Goal: Complete application form: Complete application form

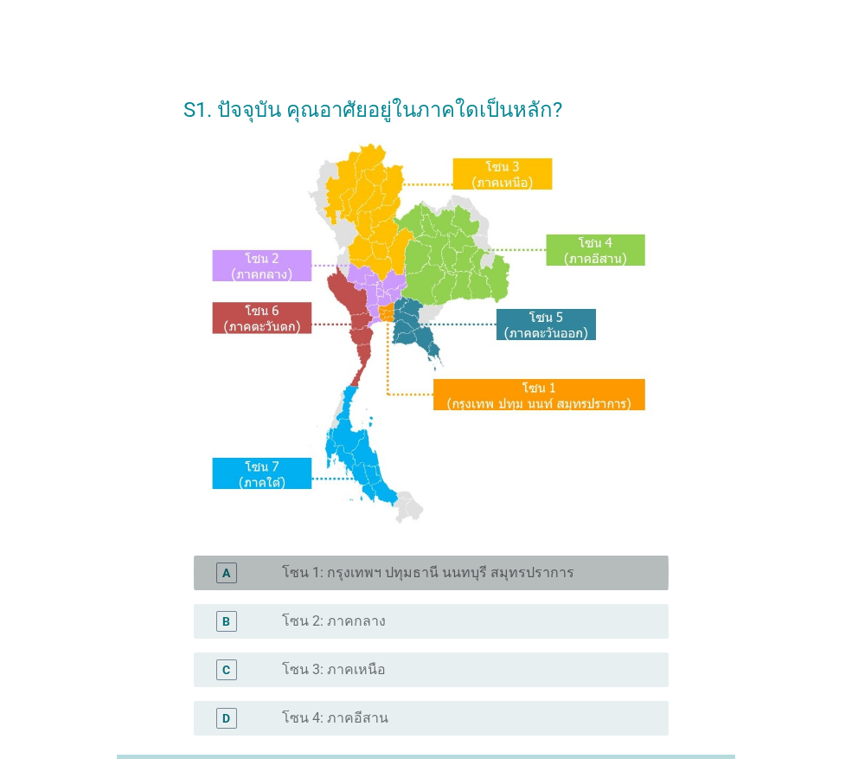
click at [333, 575] on label "โซน 1: กรุงเทพฯ ปทุมธานี นนทบุรี สมุทรปราการ" at bounding box center [428, 572] width 292 height 17
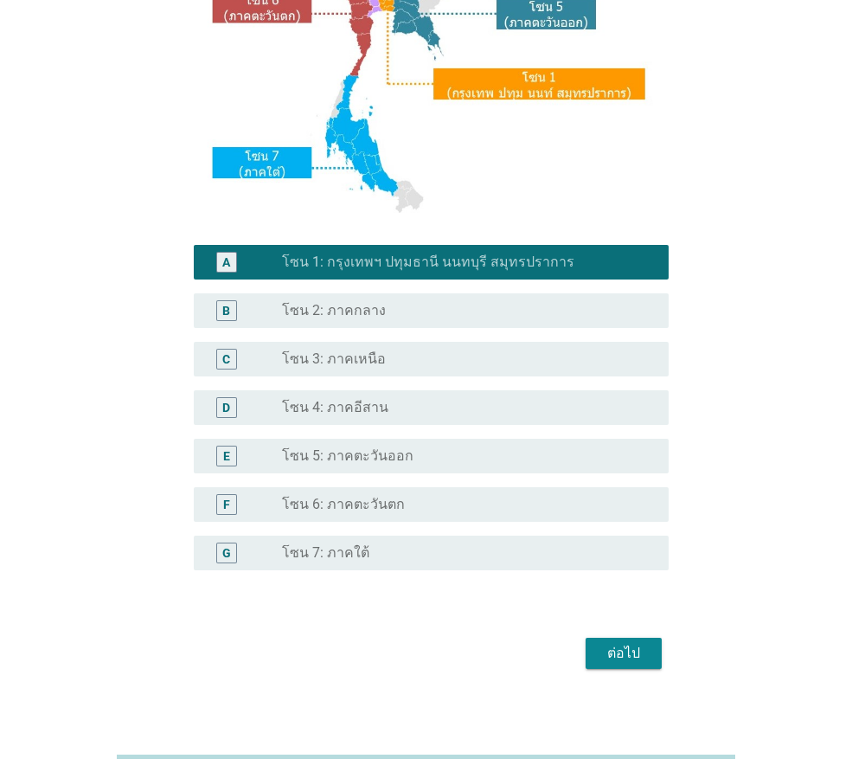
scroll to position [325, 0]
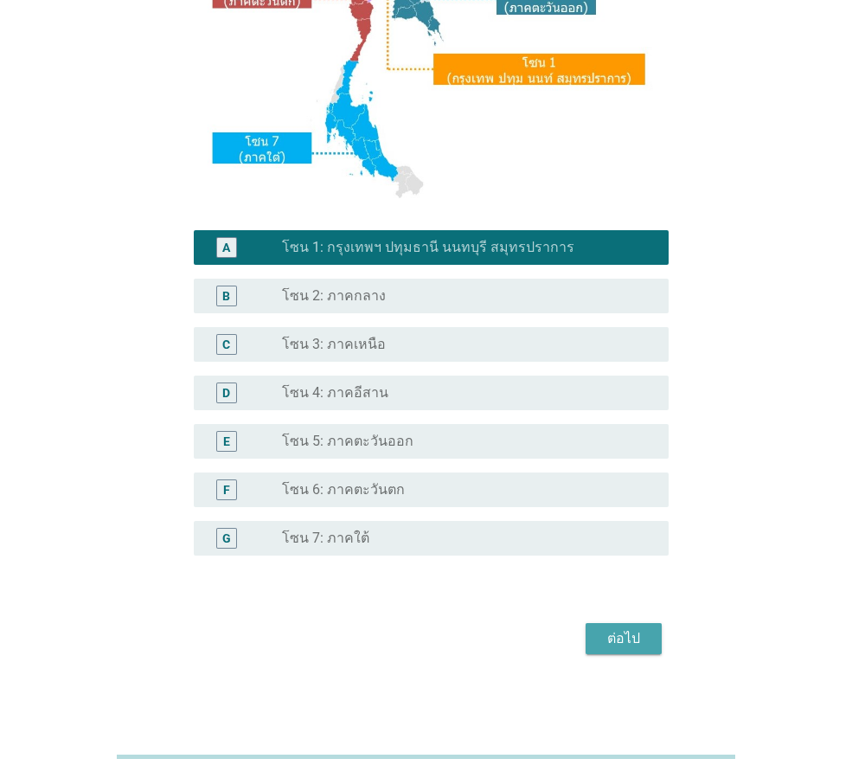
click at [621, 643] on div "ต่อไป" at bounding box center [624, 638] width 48 height 21
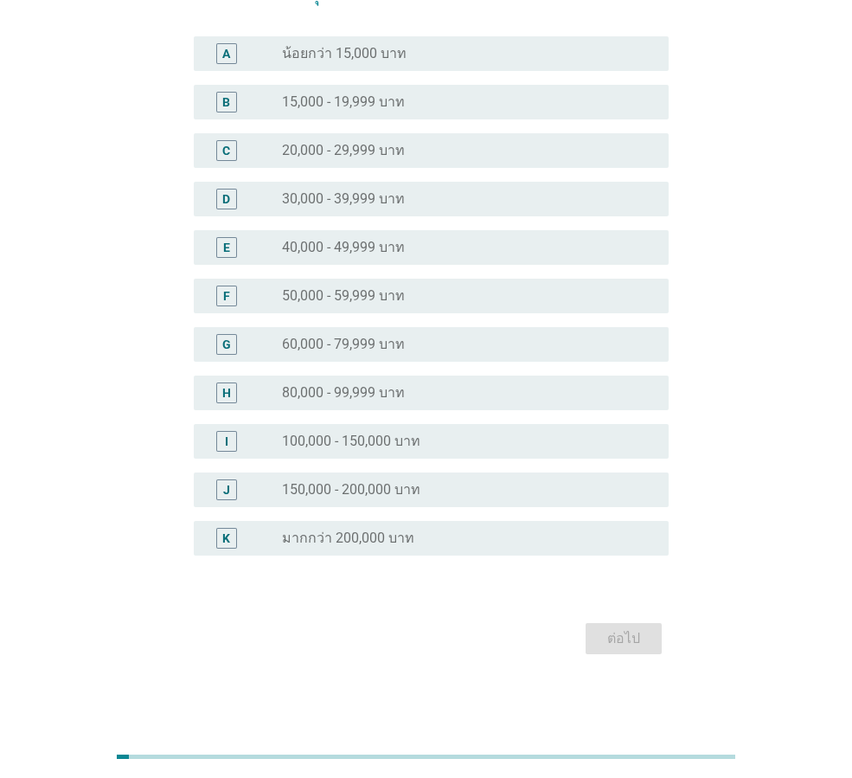
scroll to position [0, 0]
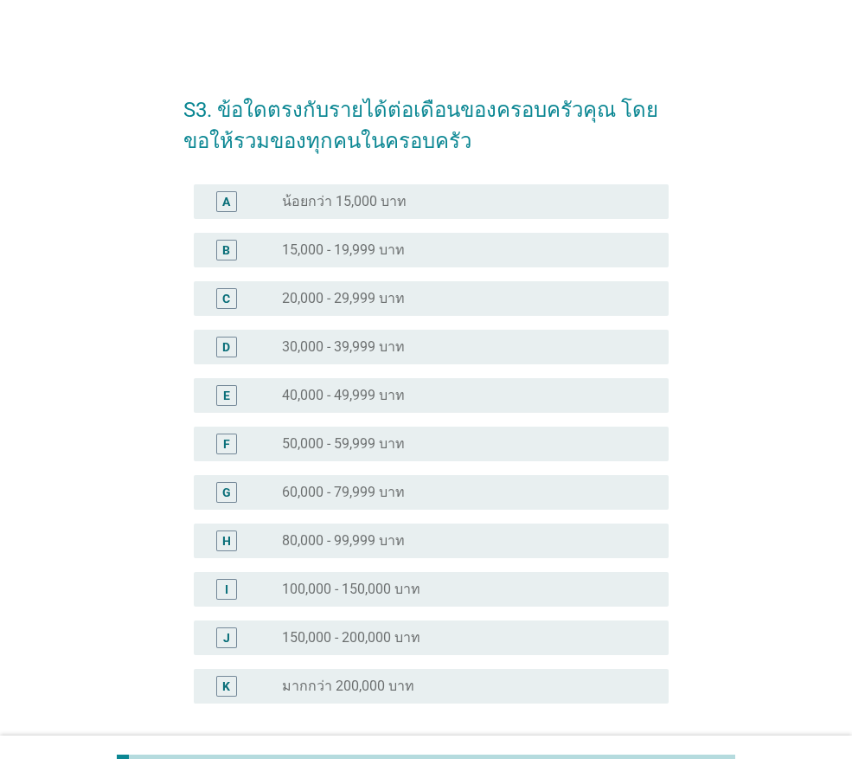
click at [330, 432] on div "F radio_button_unchecked 50,000 - 59,999 บาท" at bounding box center [431, 444] width 475 height 35
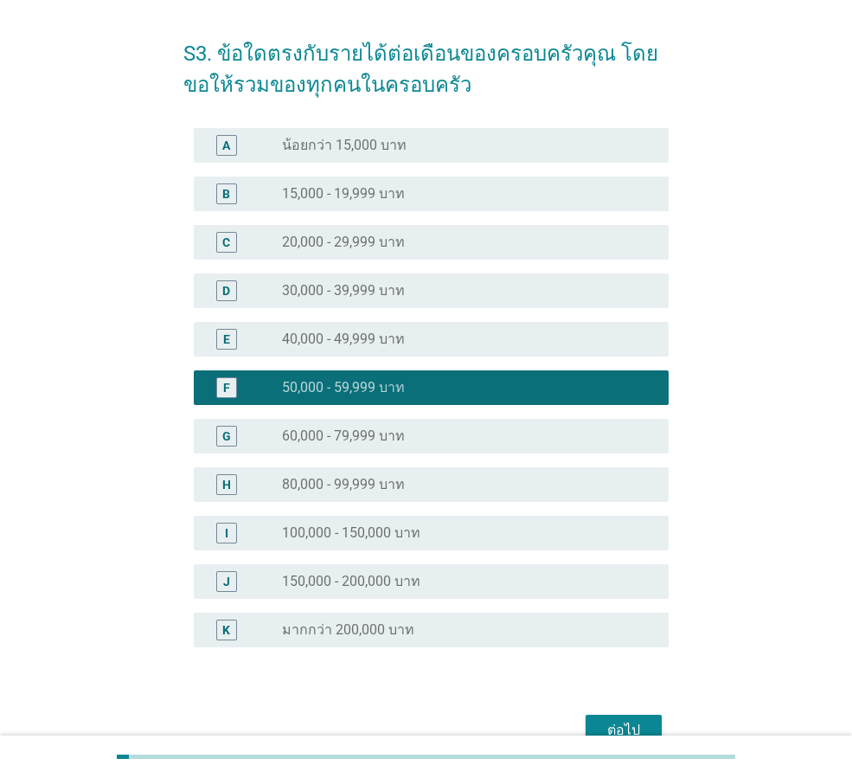
scroll to position [87, 0]
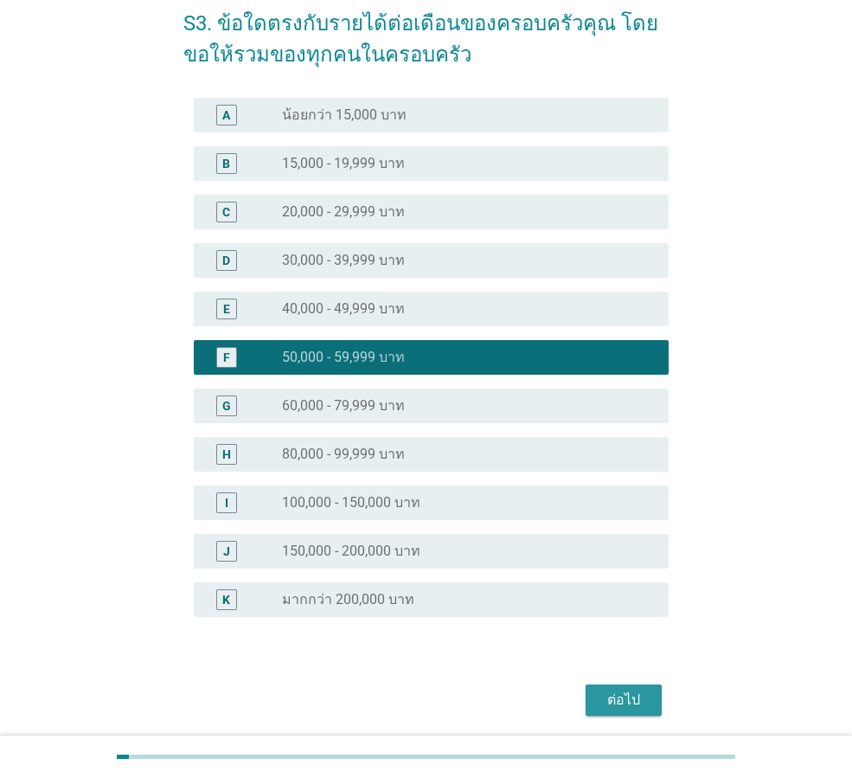
click at [637, 700] on div "ต่อไป" at bounding box center [624, 700] width 48 height 21
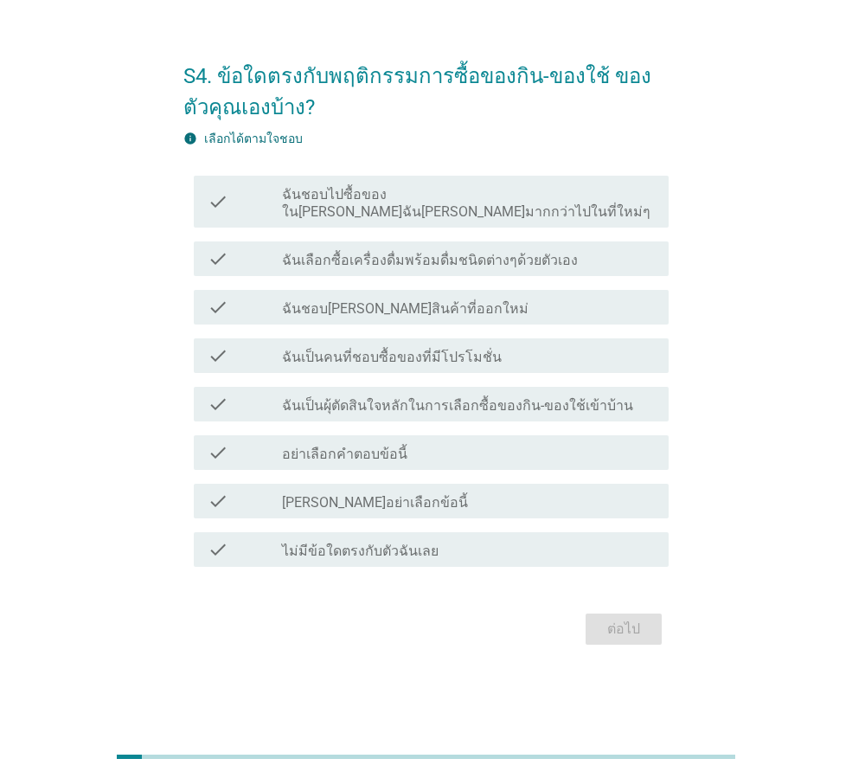
scroll to position [0, 0]
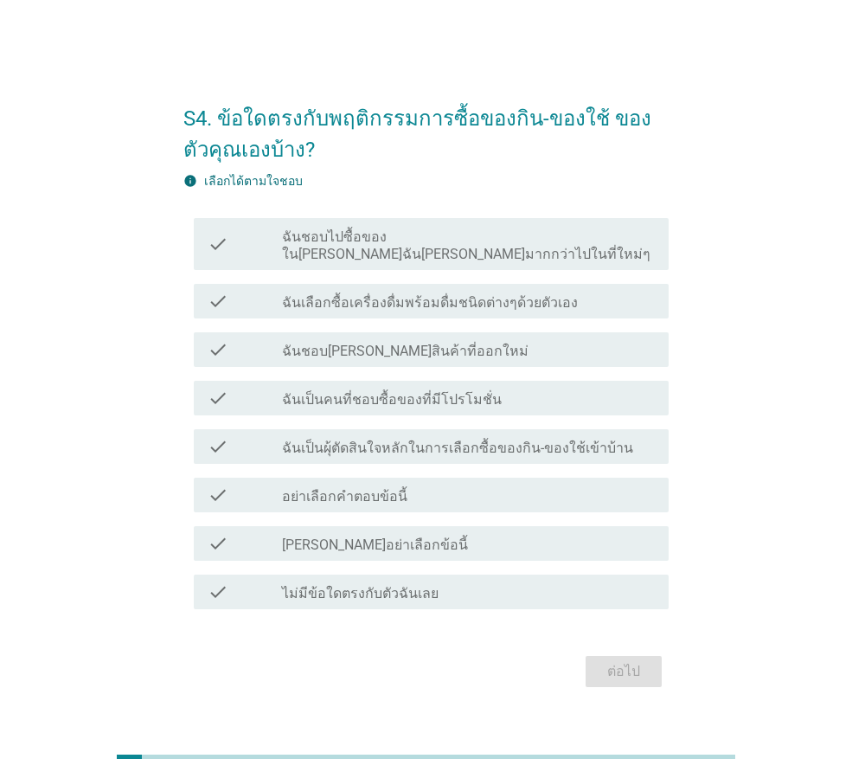
click at [486, 253] on label "ฉันชอบไปซื้อของใน[PERSON_NAME]ฉัน[PERSON_NAME]มากกว่าไปในที่ใหม่ๆ" at bounding box center [468, 245] width 373 height 35
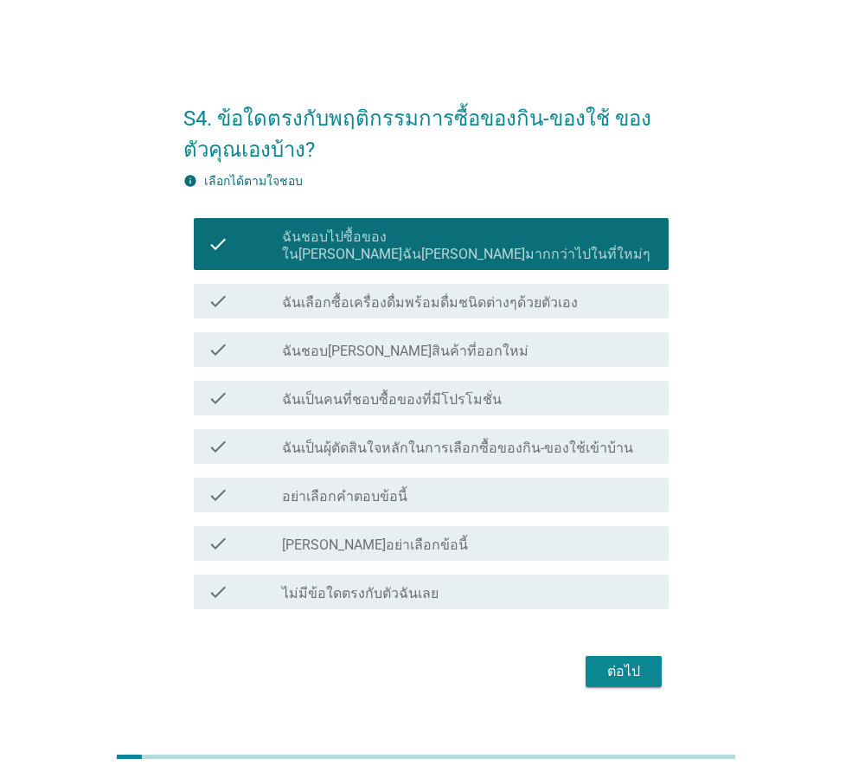
click at [488, 296] on label "ฉันเลือกซื้อเครื่องดื่มพร้อมดื่มชนิดต่างๆด้วยตัวเอง" at bounding box center [430, 302] width 296 height 17
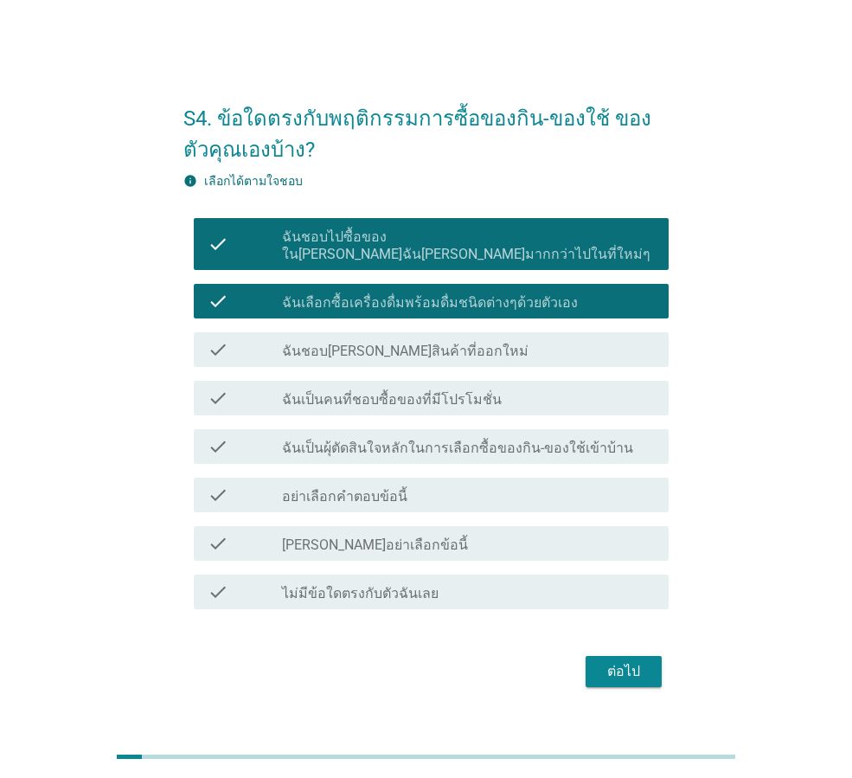
click at [459, 343] on div "check_box_outline_blank ฉันชอบ[PERSON_NAME]สินค้าที่ออกใหม่" at bounding box center [468, 349] width 373 height 21
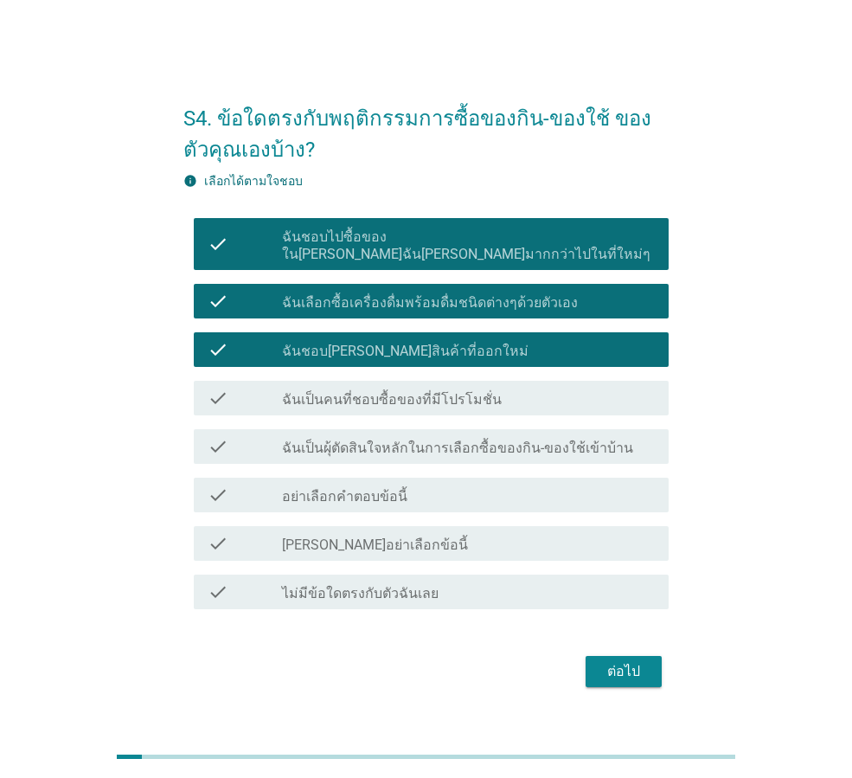
click at [470, 391] on label "ฉันเป็นคนที่ชอบซื้อของที่มีโปรโมชั่น" at bounding box center [392, 399] width 220 height 17
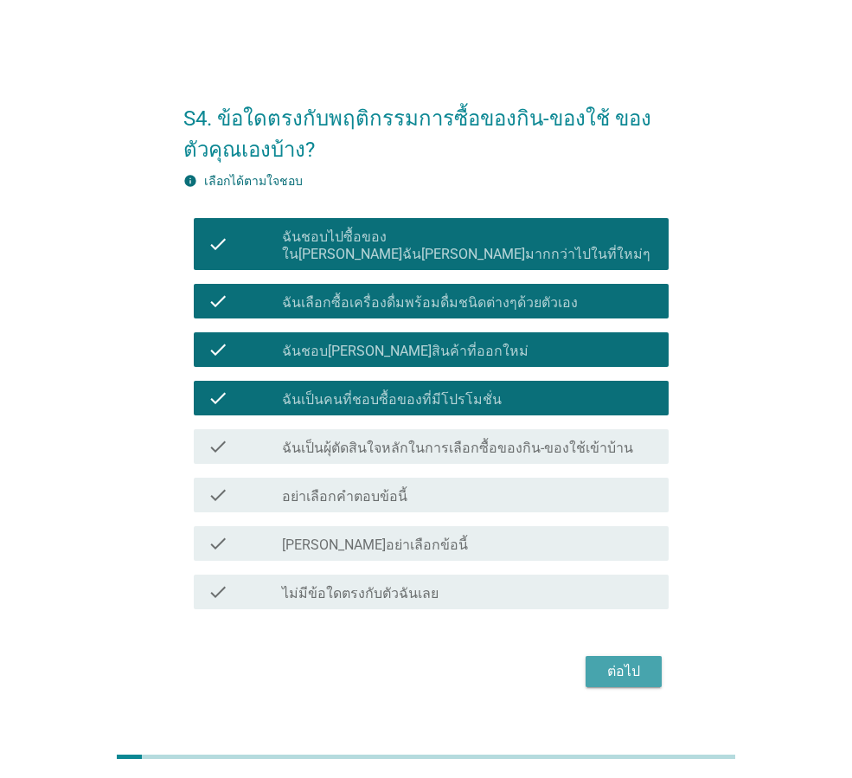
click at [633, 664] on div "ต่อไป" at bounding box center [624, 671] width 48 height 21
